Goal: Task Accomplishment & Management: Manage account settings

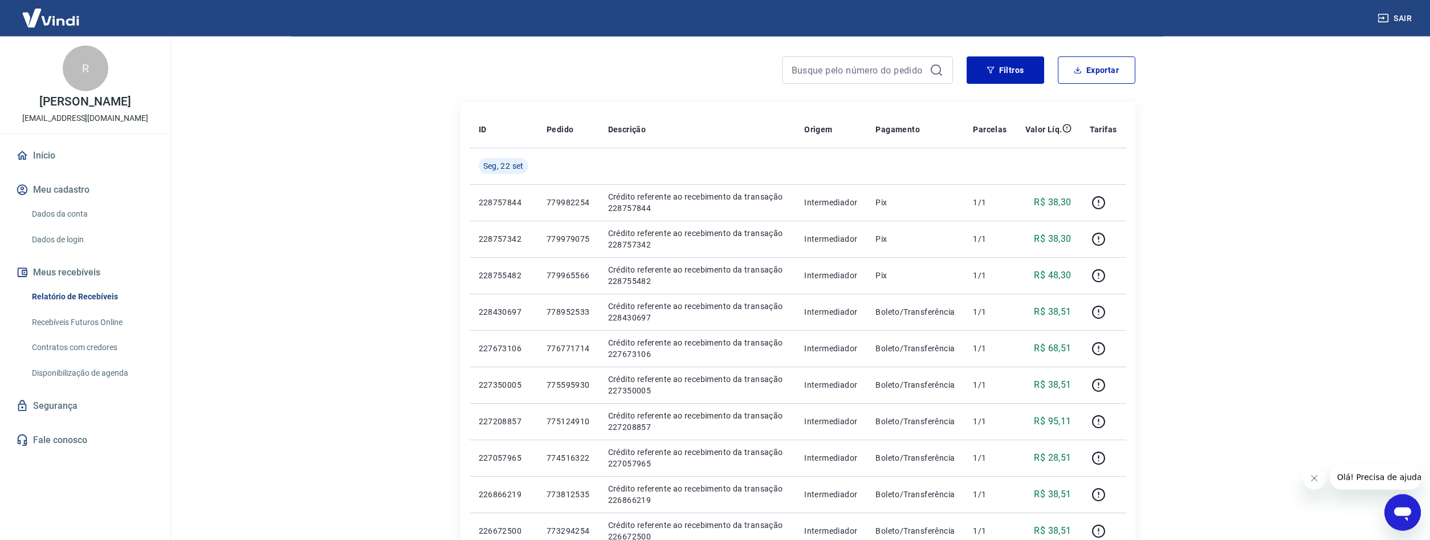
scroll to position [66, 0]
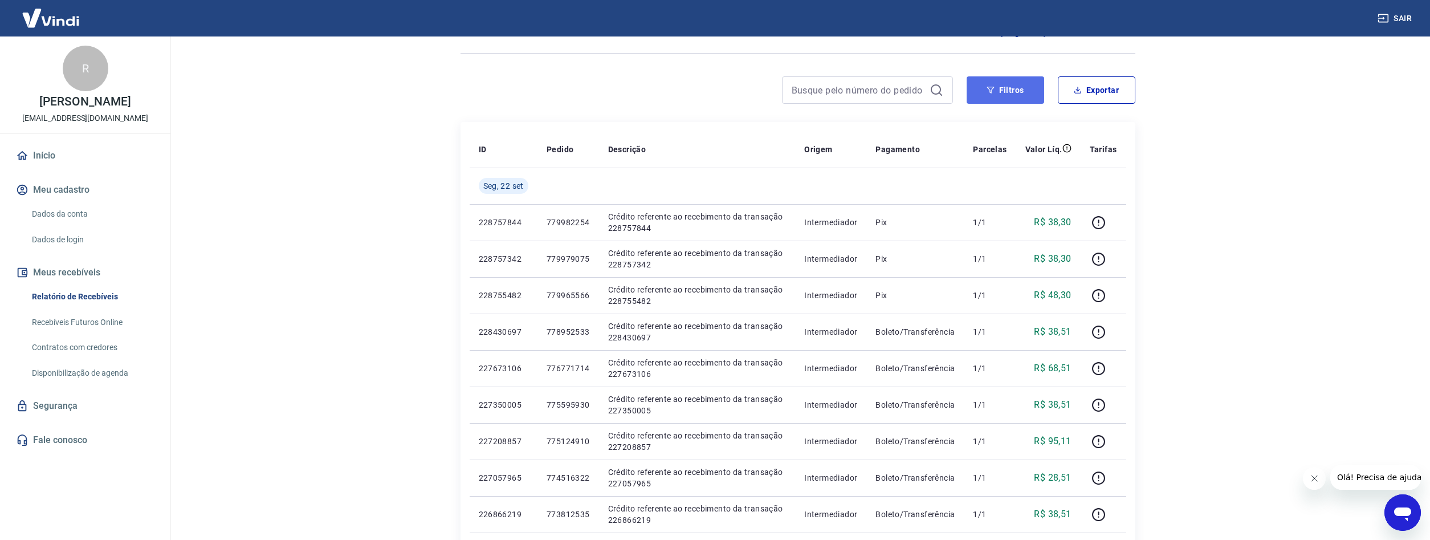
click at [1019, 86] on button "Filtros" at bounding box center [1006, 89] width 78 height 27
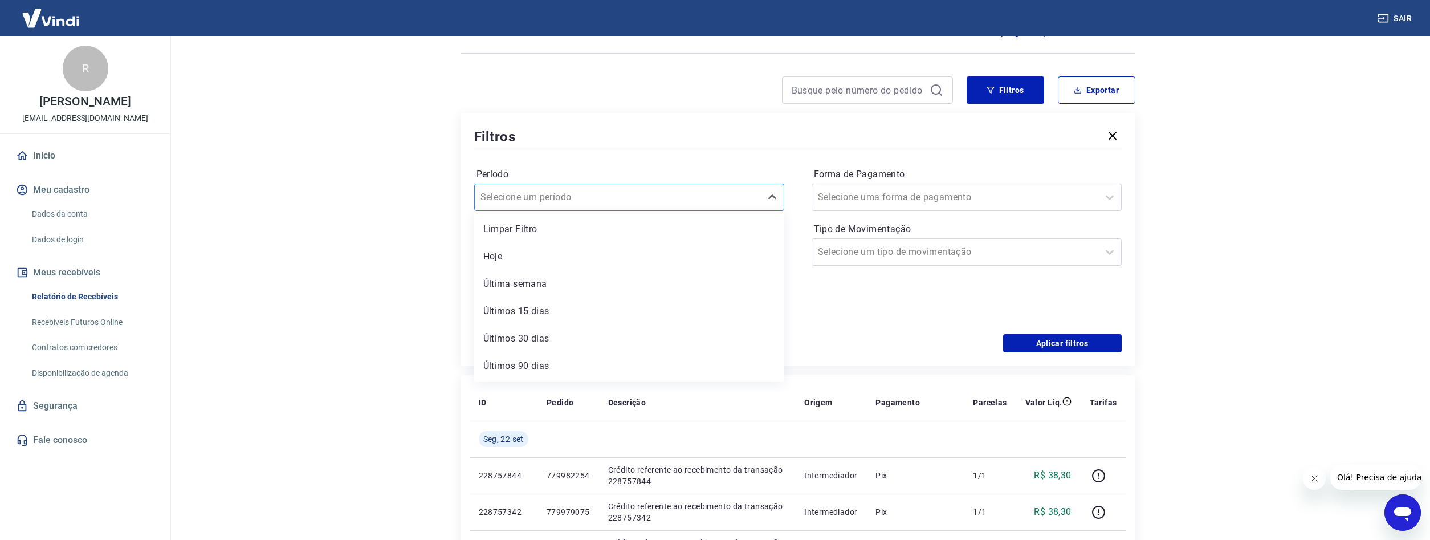
click at [619, 201] on div at bounding box center [617, 197] width 275 height 16
click at [532, 280] on div "Última semana" at bounding box center [629, 283] width 310 height 23
click at [1059, 345] on button "Aplicar filtros" at bounding box center [1062, 343] width 119 height 18
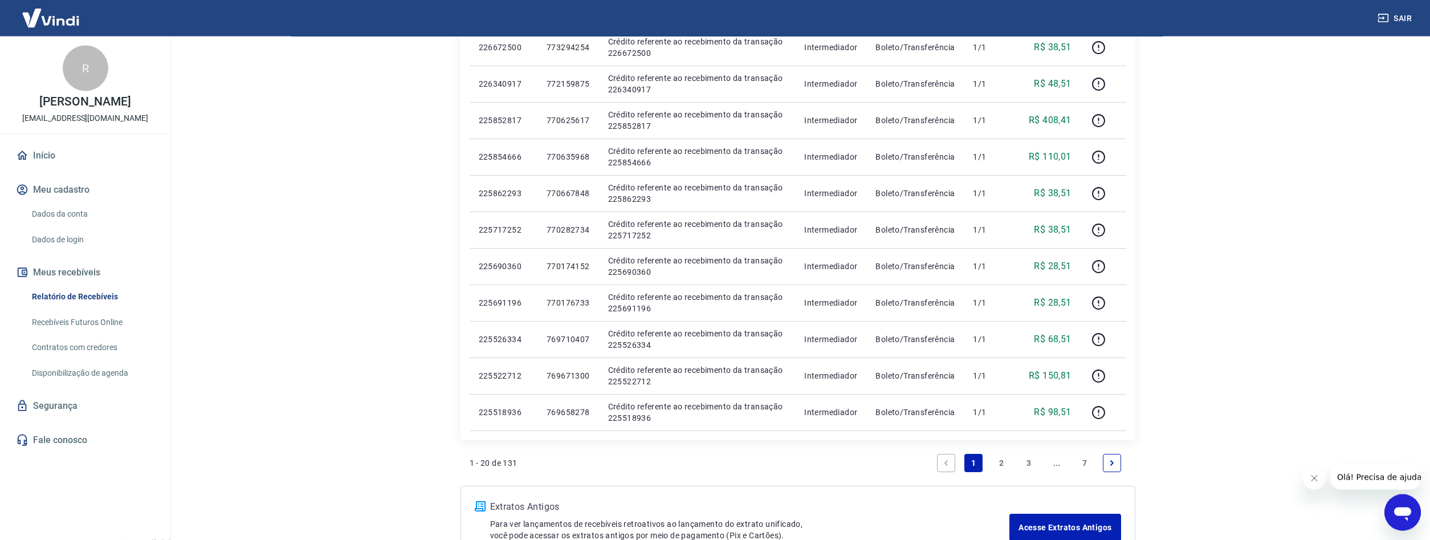
scroll to position [640, 0]
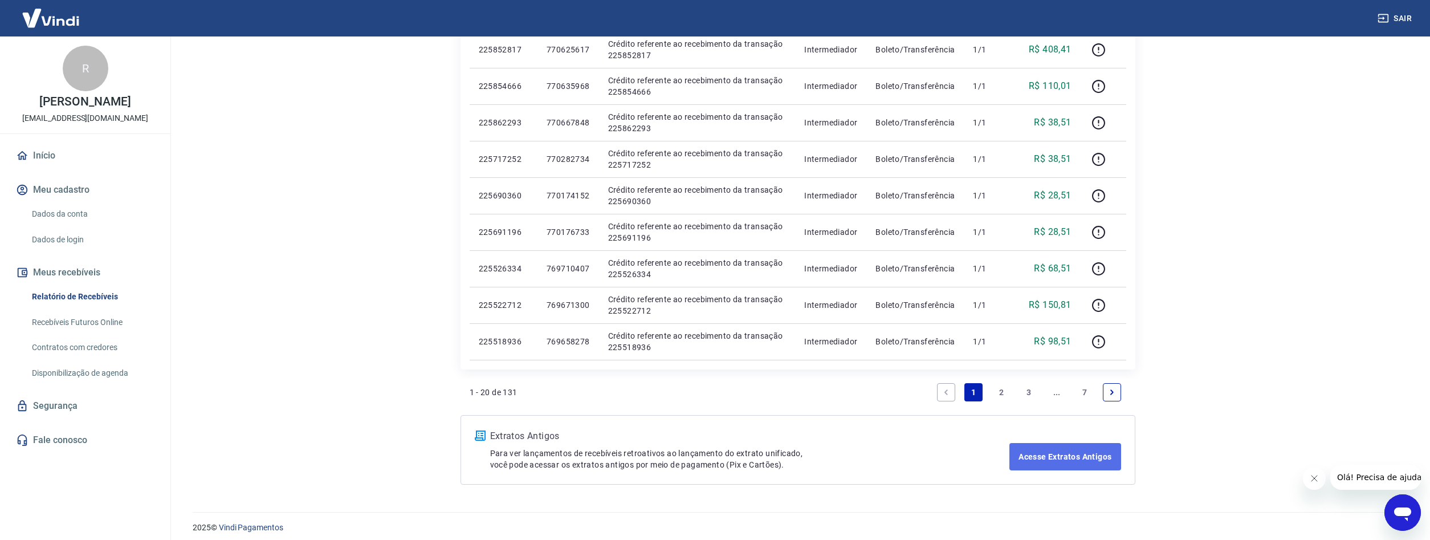
click at [1086, 453] on link "Acesse Extratos Antigos" at bounding box center [1064, 456] width 111 height 27
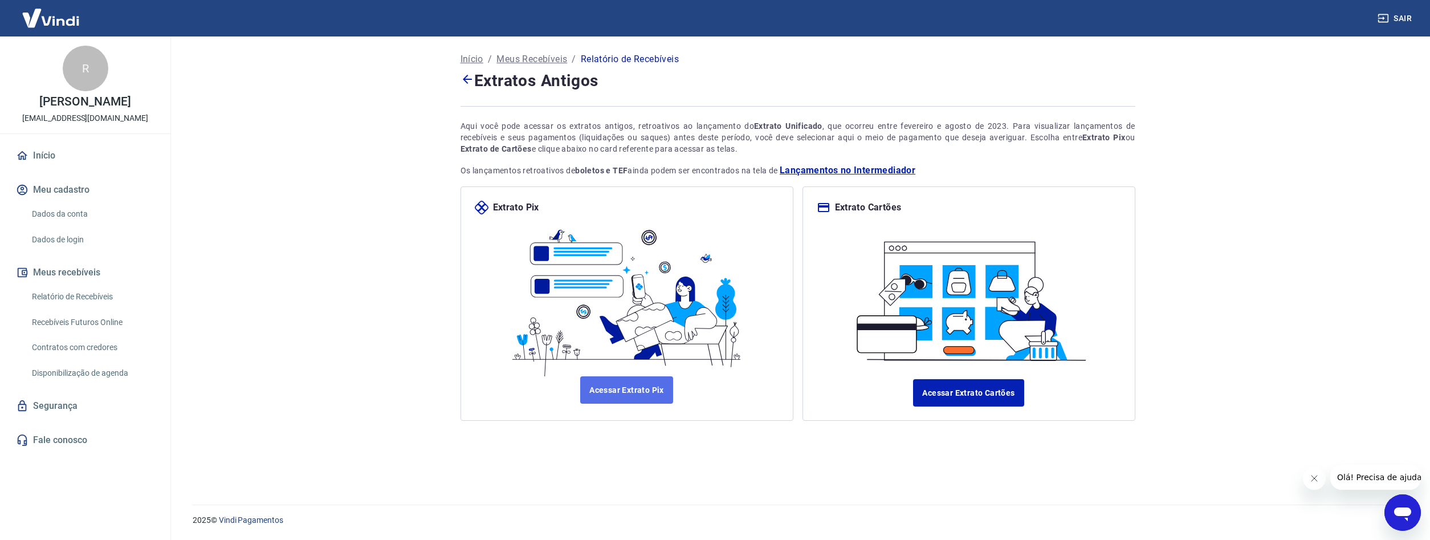
click at [633, 394] on link "Acessar Extrato Pix" at bounding box center [626, 389] width 93 height 27
click at [968, 390] on link "Acessar Extrato Cartões" at bounding box center [968, 392] width 111 height 27
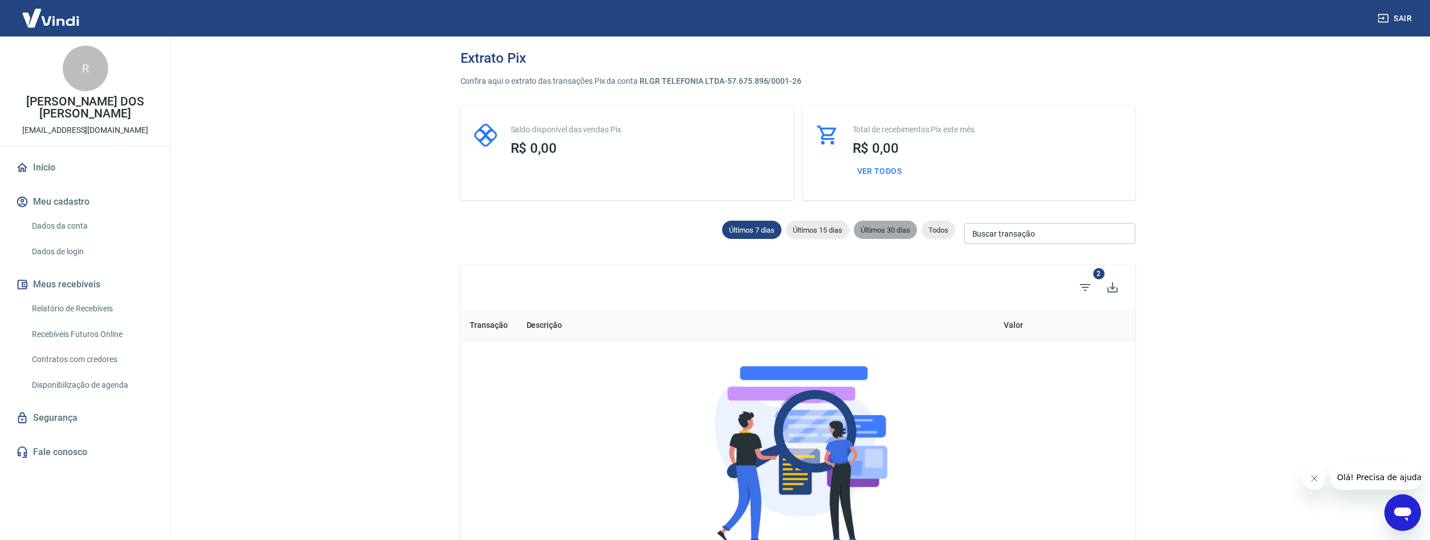
click at [890, 231] on span "Últimos 30 dias" at bounding box center [885, 230] width 63 height 9
type input "23/08/2025"
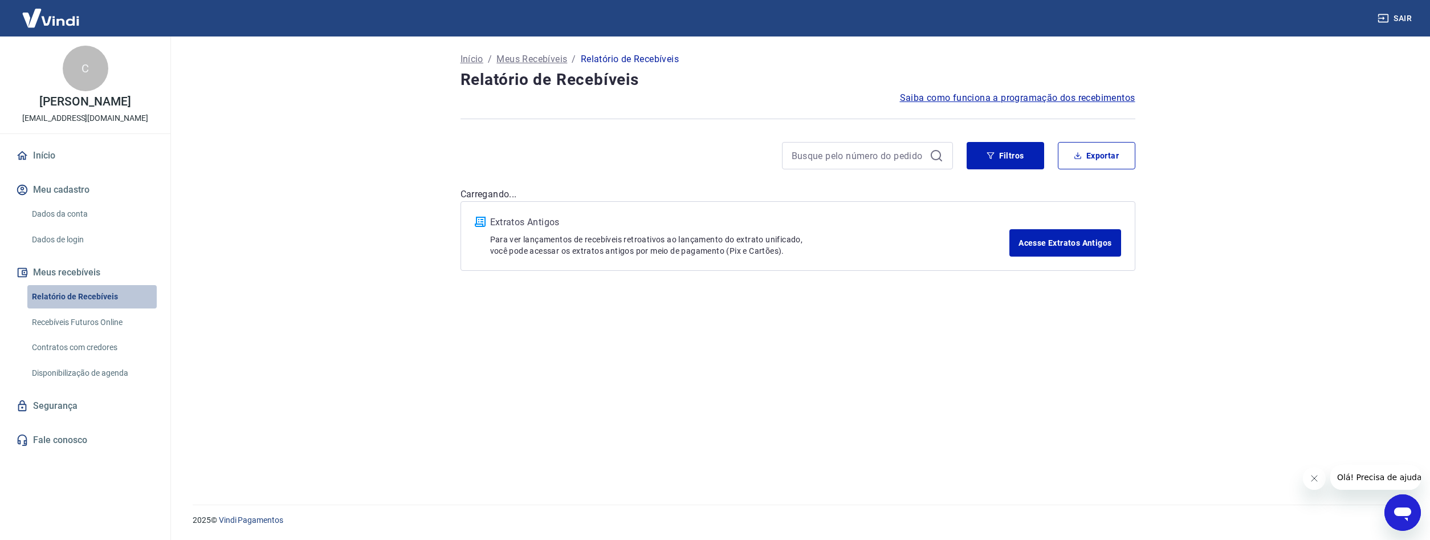
click at [55, 296] on link "Relatório de Recebíveis" at bounding box center [91, 296] width 129 height 23
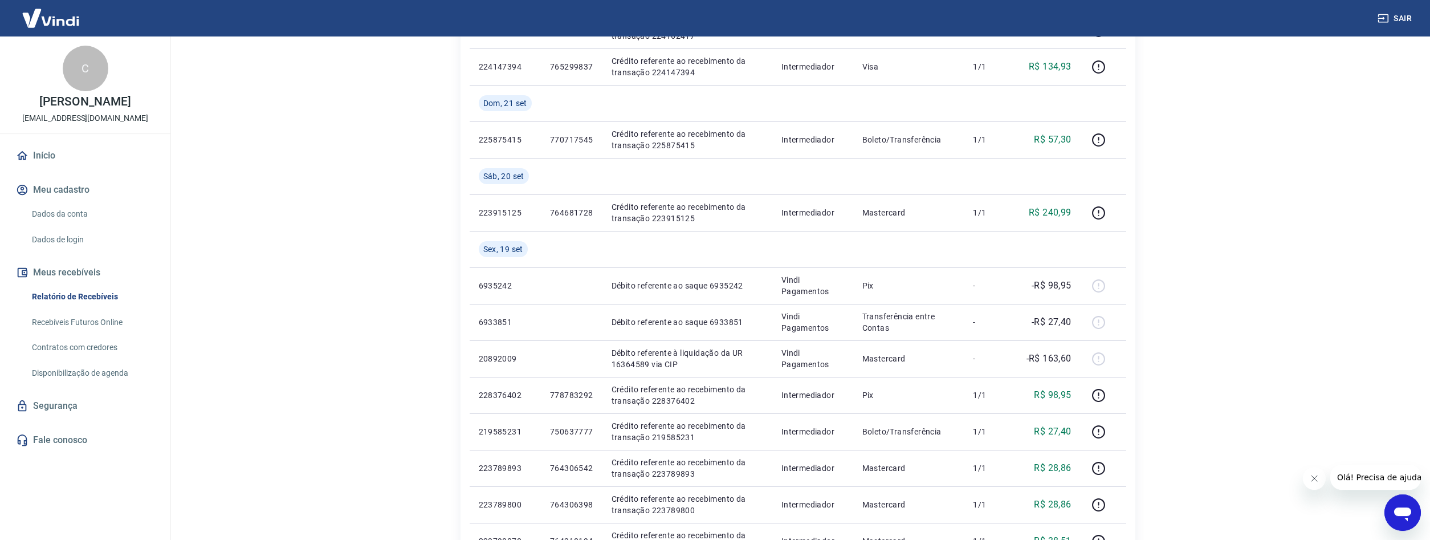
scroll to position [291, 0]
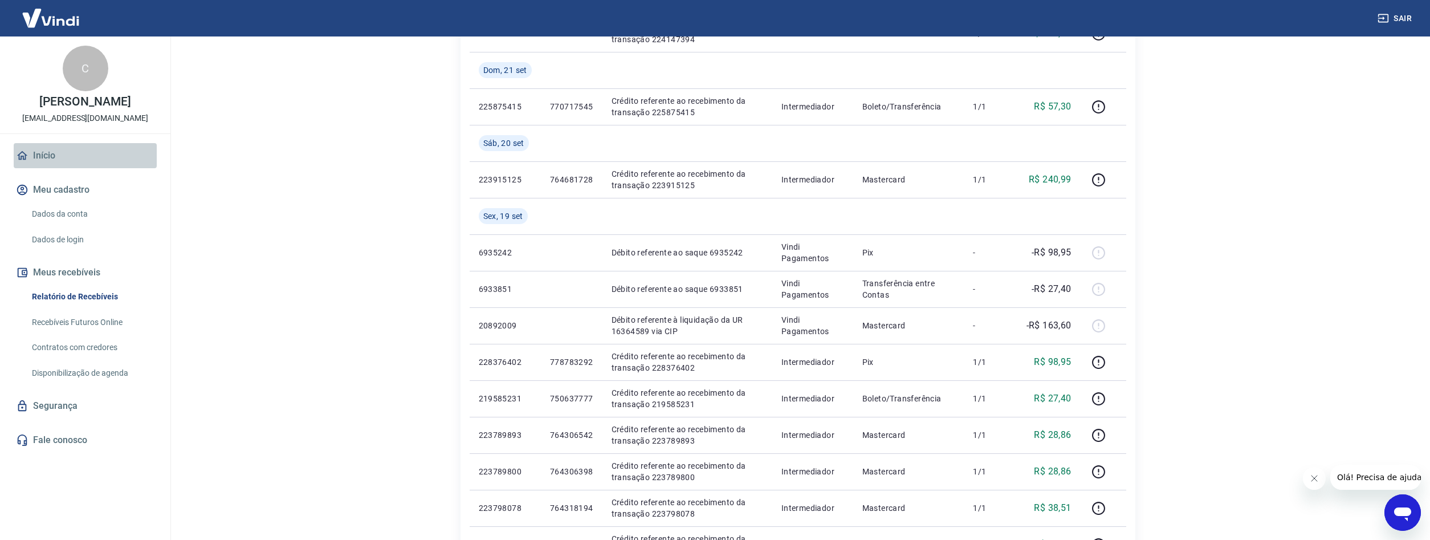
click at [48, 157] on link "Início" at bounding box center [85, 155] width 143 height 25
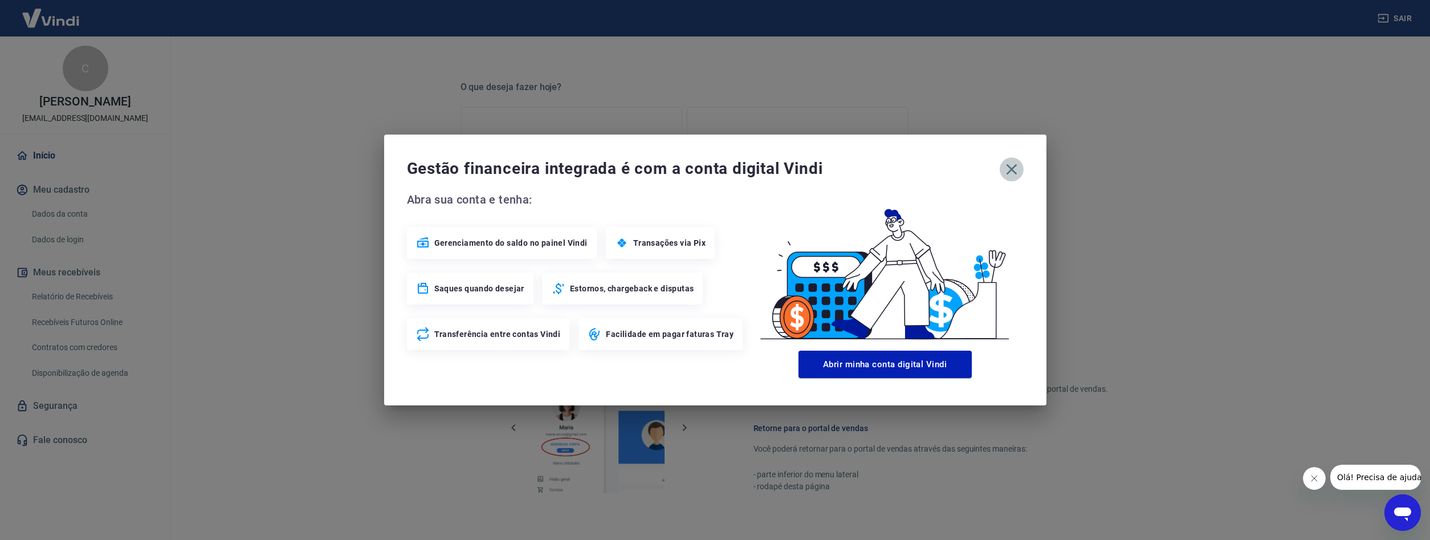
click at [1019, 167] on icon "button" at bounding box center [1012, 169] width 18 height 18
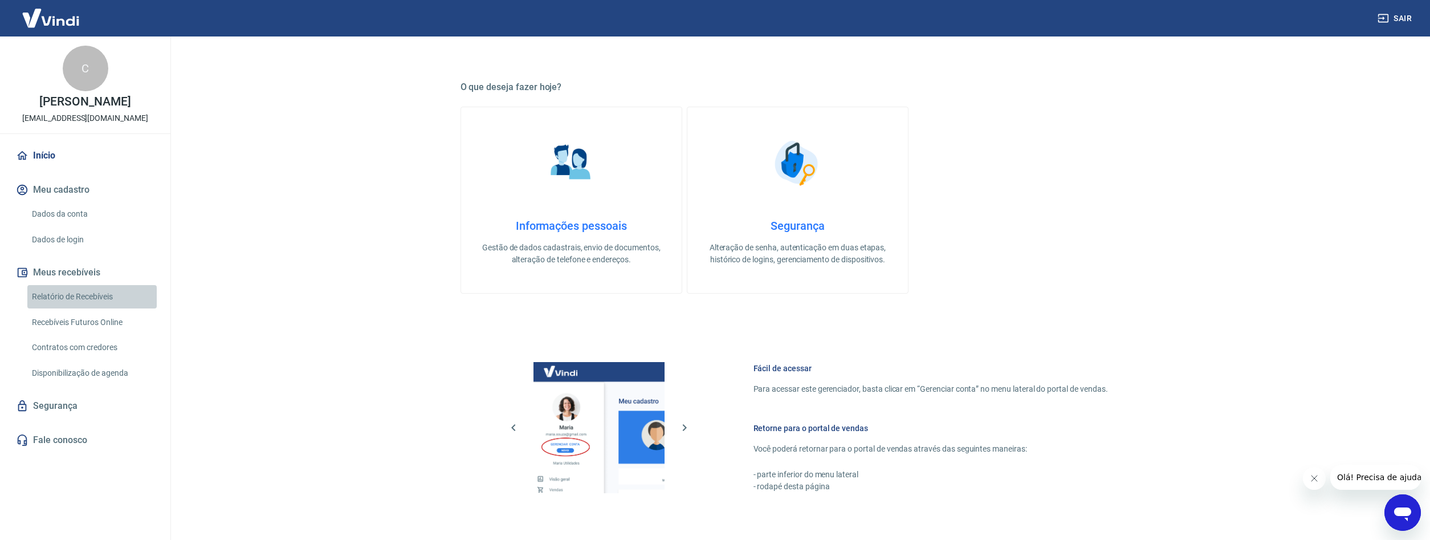
click at [70, 303] on link "Relatório de Recebíveis" at bounding box center [91, 296] width 129 height 23
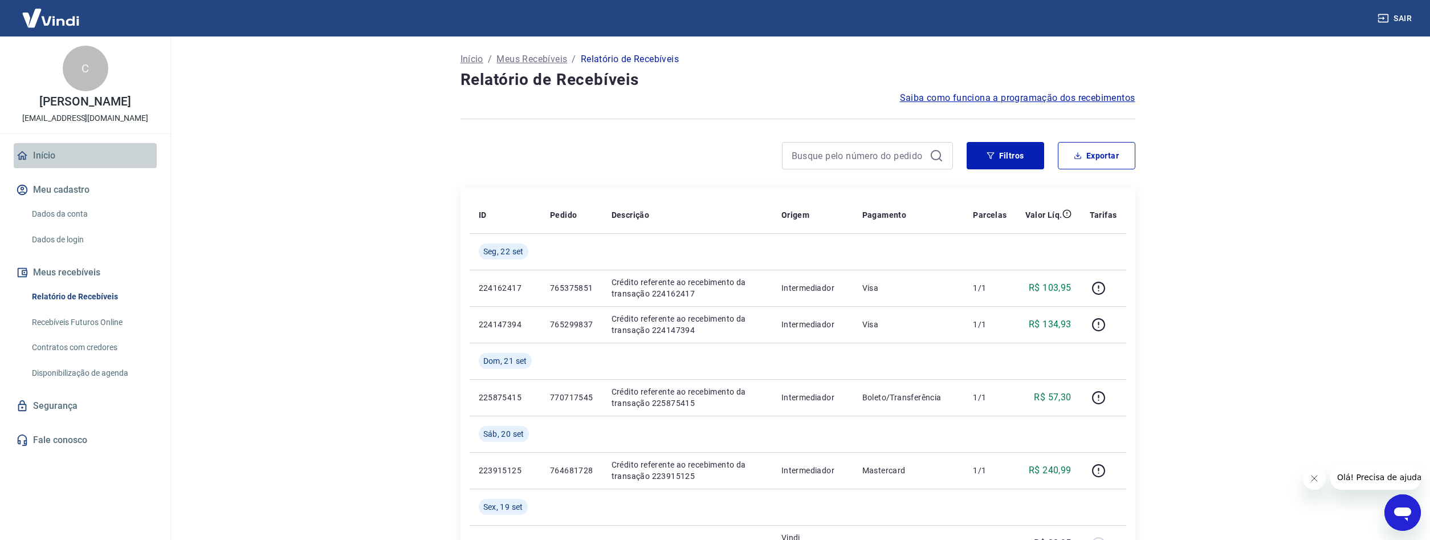
click at [39, 156] on link "Início" at bounding box center [85, 155] width 143 height 25
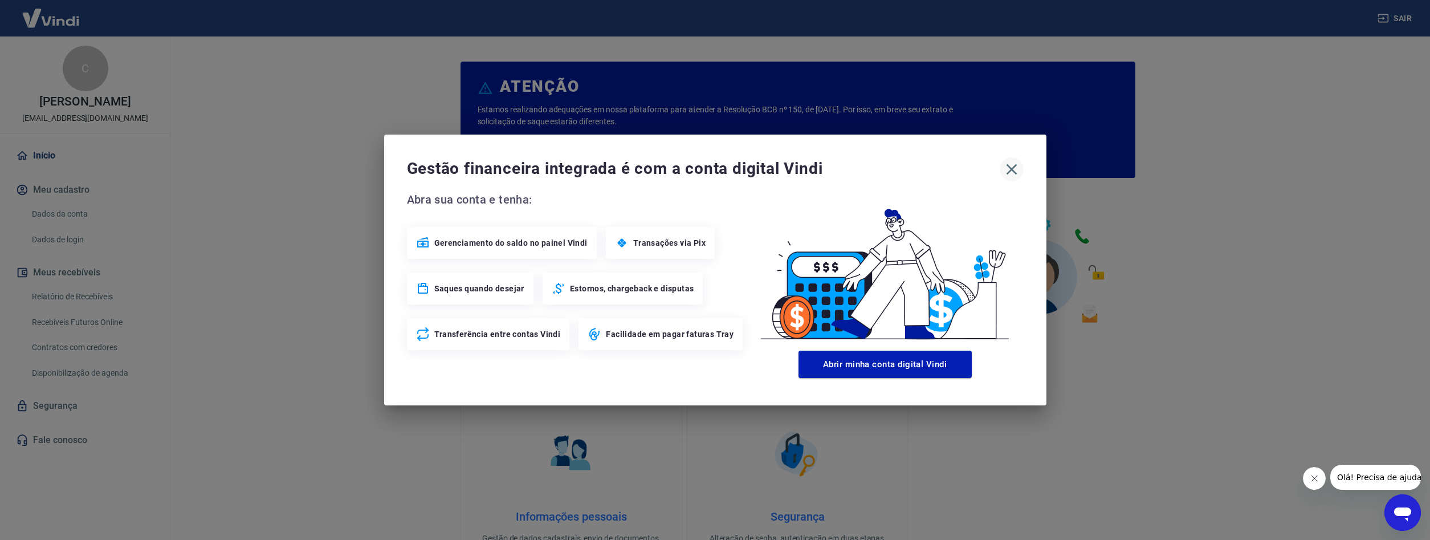
click at [1017, 169] on icon "button" at bounding box center [1012, 169] width 18 height 18
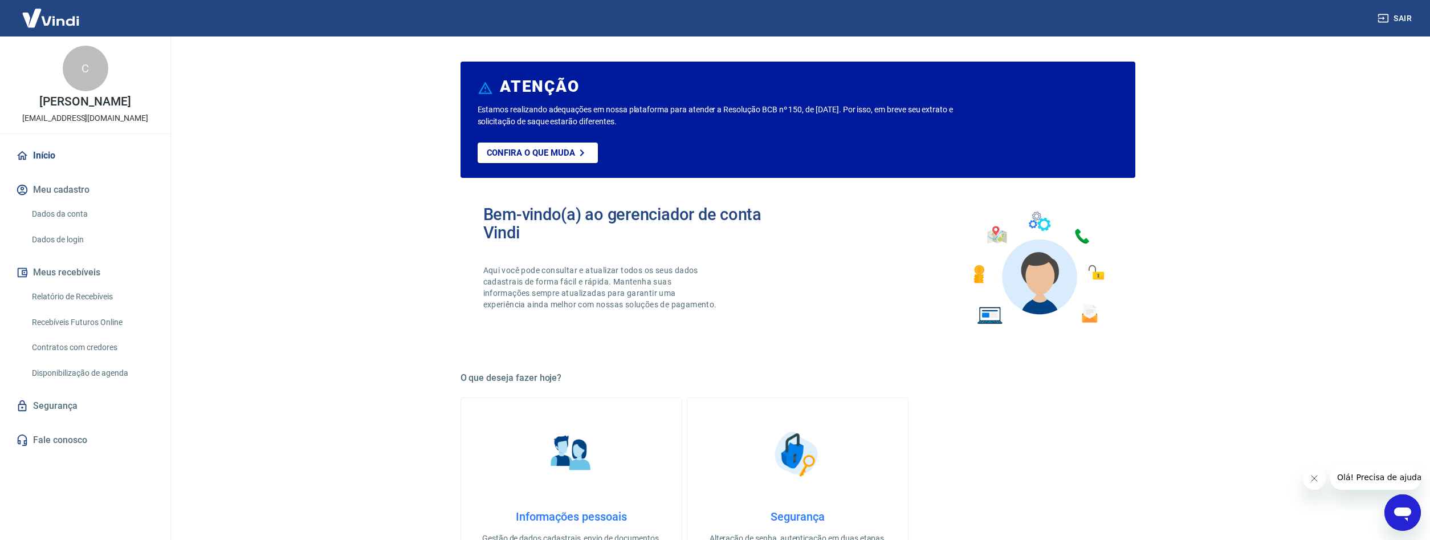
click at [48, 21] on img at bounding box center [51, 18] width 74 height 35
